Goal: Register for event/course

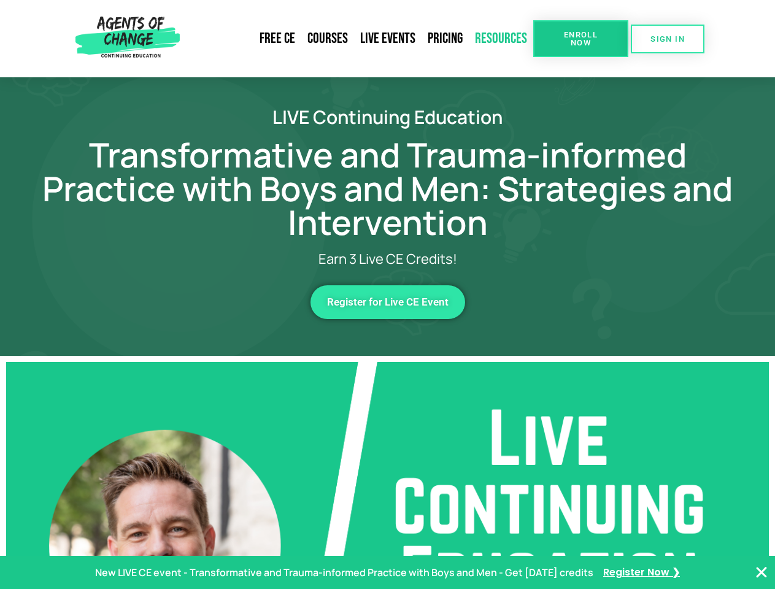
click at [502, 39] on link "Resources" at bounding box center [501, 39] width 64 height 28
click at [581, 39] on span "Enroll Now" at bounding box center [581, 39] width 56 height 16
click at [668, 39] on span "SIGN IN" at bounding box center [668, 39] width 34 height 8
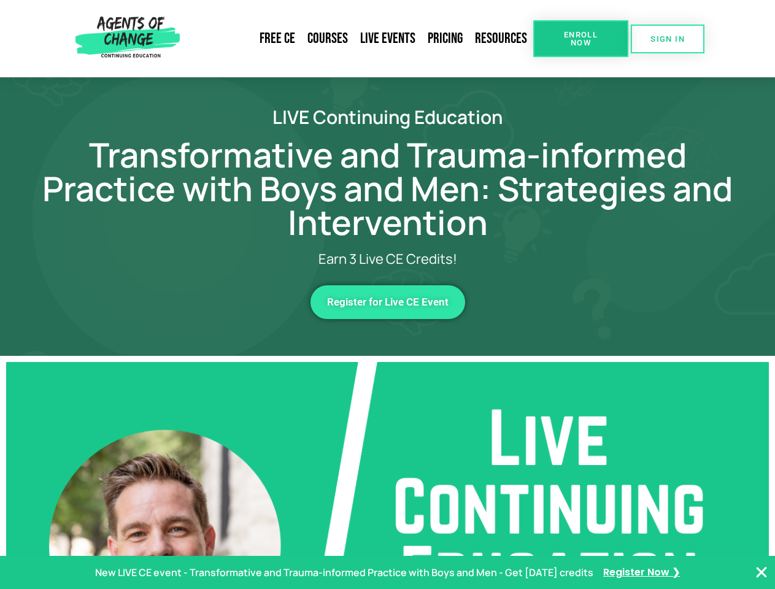
click at [388, 302] on span "Register for Live CE Event" at bounding box center [388, 302] width 122 height 10
click at [387, 573] on p "New LIVE CE event - Transformative and Trauma-informed Practice with Boys and M…" at bounding box center [344, 573] width 499 height 18
click at [762, 573] on icon "Close Banner" at bounding box center [762, 572] width 15 height 15
